Goal: Navigation & Orientation: Go to known website

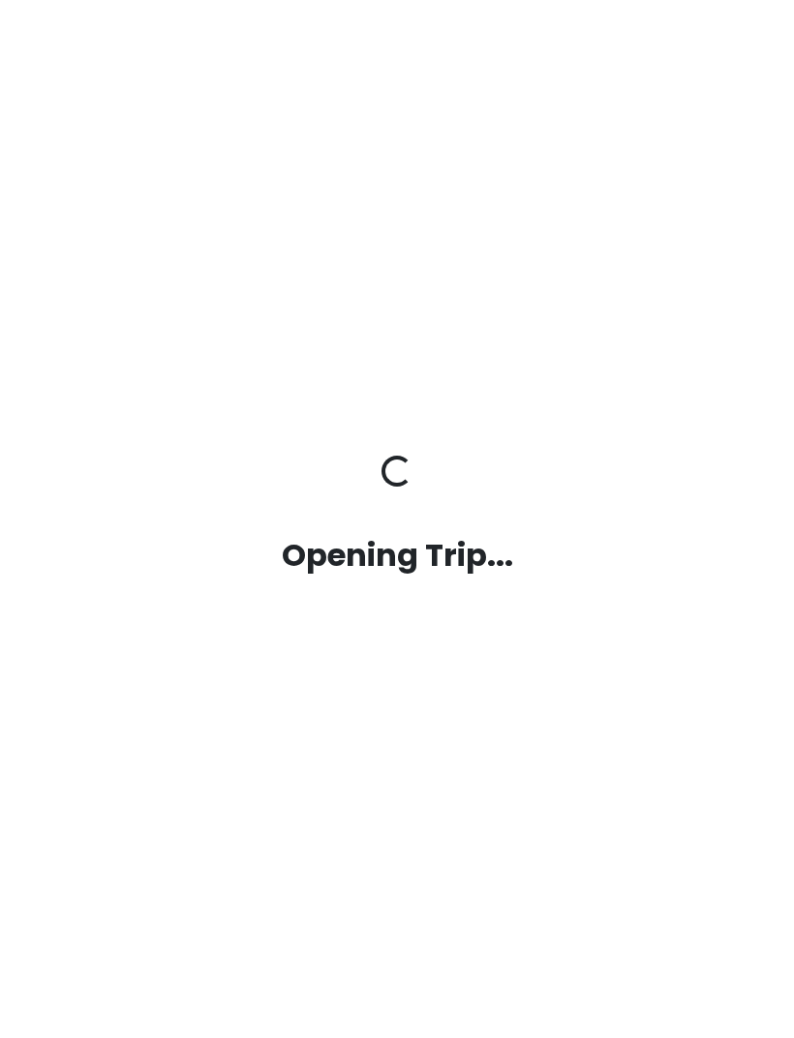
click at [706, 2] on div "Opening Trip... Opening Trip..." at bounding box center [396, 519] width 697 height 1038
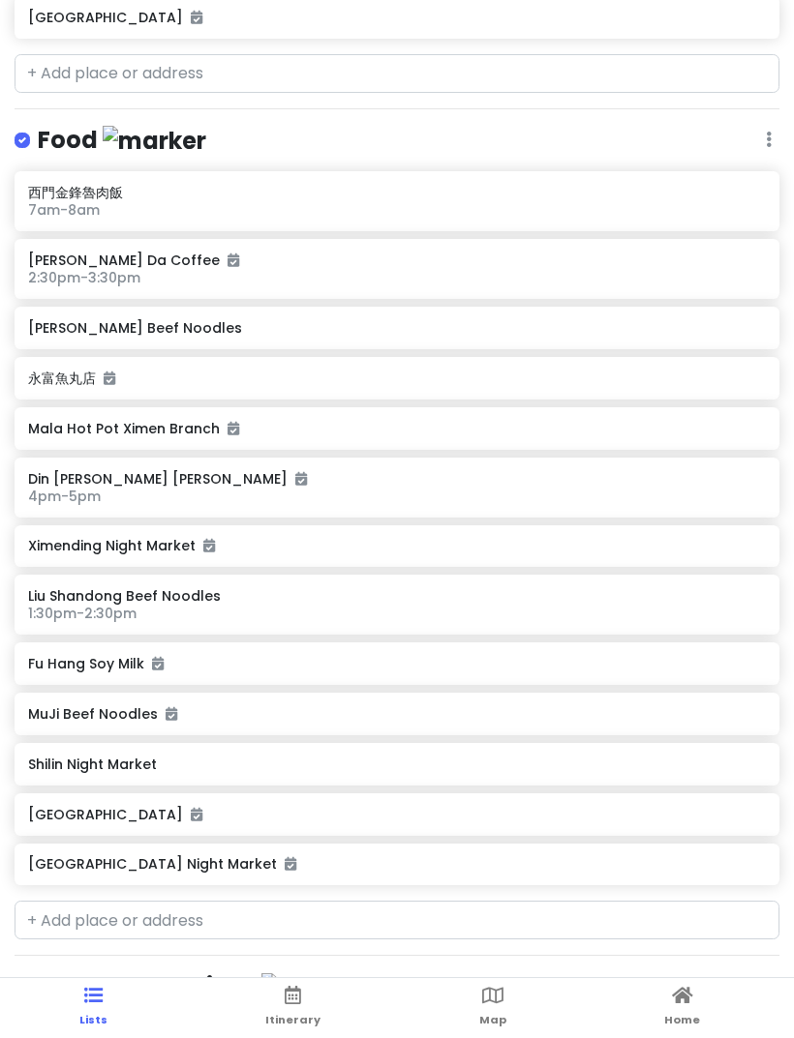
scroll to position [1143, 0]
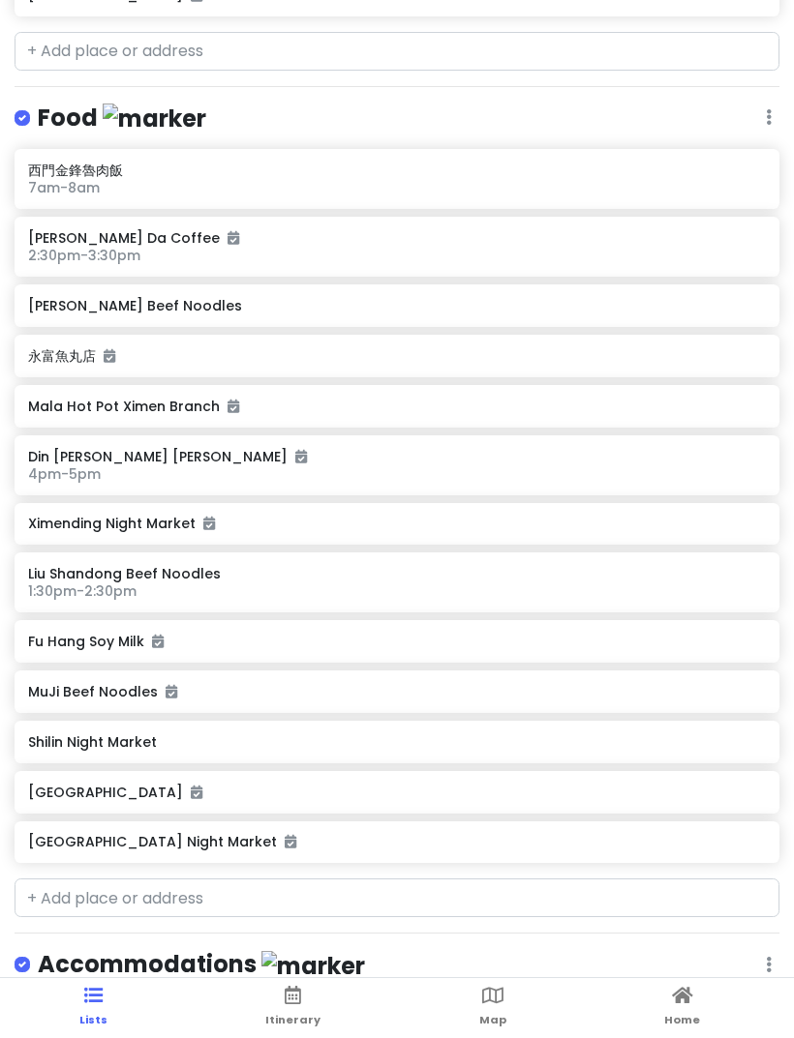
click at [689, 1028] on link "Home" at bounding box center [682, 1008] width 36 height 60
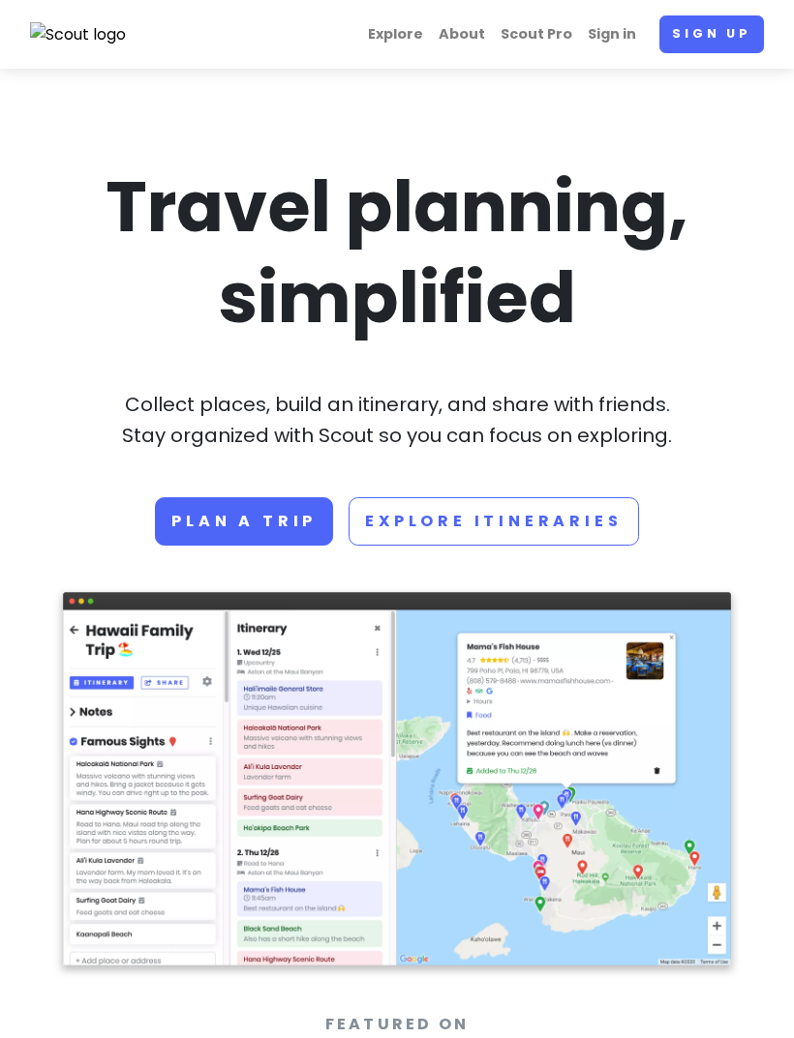
click at [620, 38] on link "Sign in" at bounding box center [612, 34] width 64 height 38
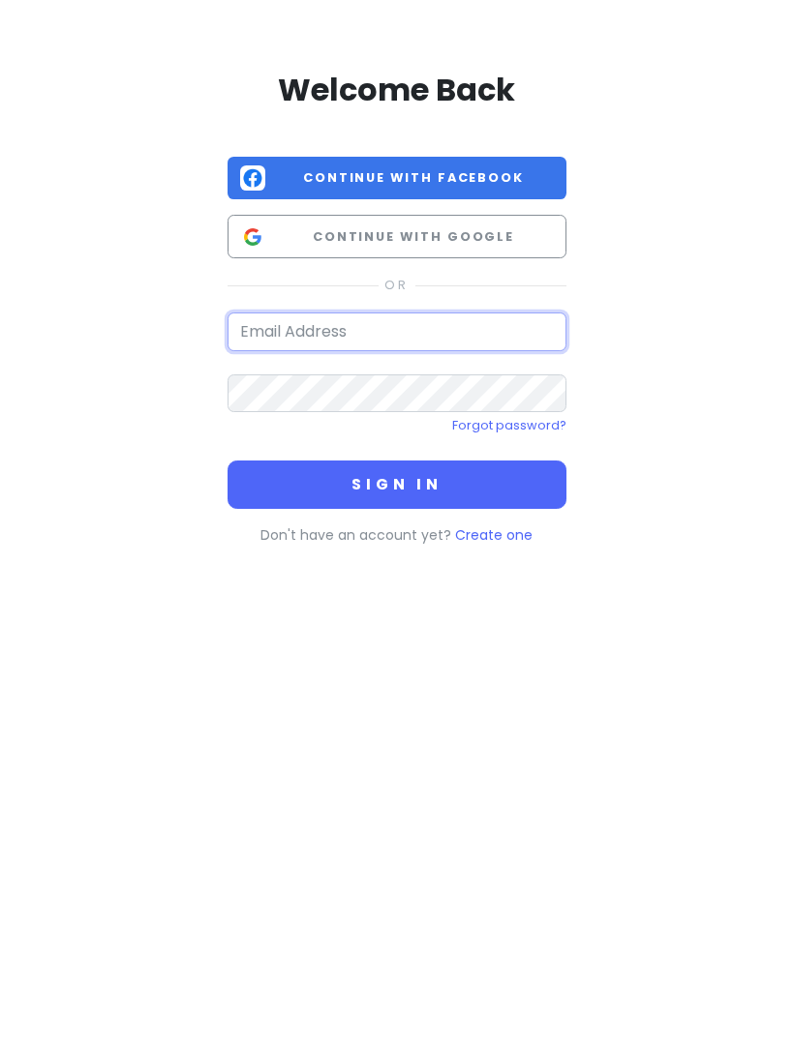
click at [464, 337] on input "email" at bounding box center [396, 332] width 339 height 39
type input "jennder"
click at [473, 246] on span "Continue with Google" at bounding box center [413, 236] width 281 height 19
click at [494, 249] on button "Continue with Google" at bounding box center [396, 237] width 339 height 44
